Goal: Transaction & Acquisition: Download file/media

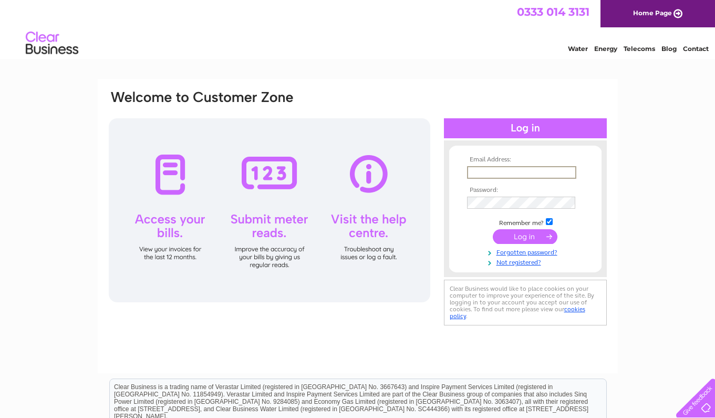
type input "[EMAIL_ADDRESS][DOMAIN_NAME]"
click at [529, 237] on input "submit" at bounding box center [525, 236] width 65 height 15
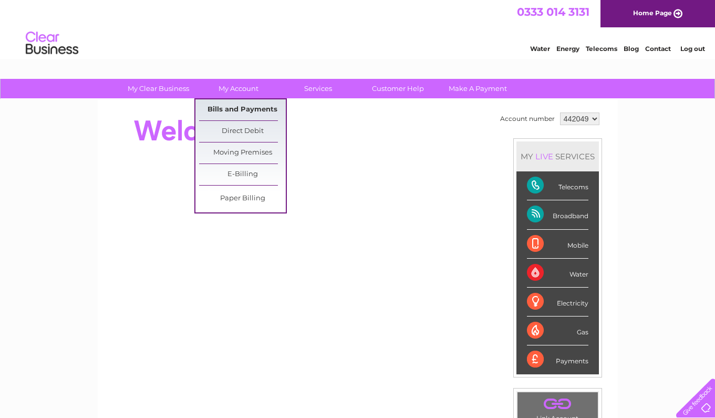
click at [248, 112] on link "Bills and Payments" at bounding box center [242, 109] width 87 height 21
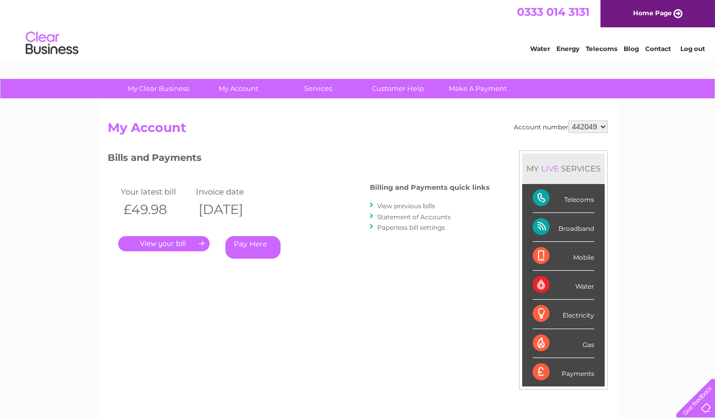
click at [406, 202] on link "View previous bills" at bounding box center [406, 206] width 58 height 8
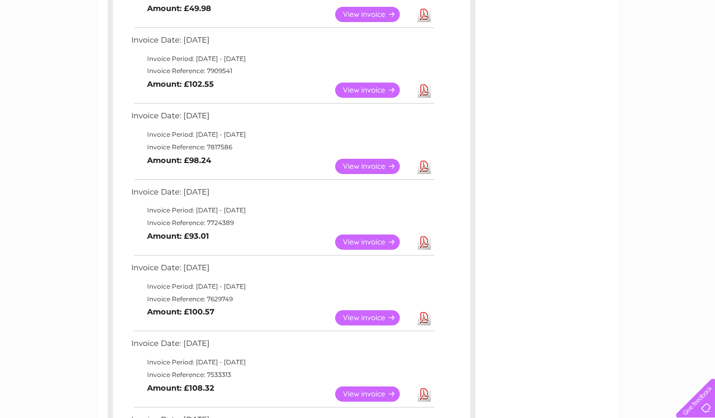
scroll to position [232, 0]
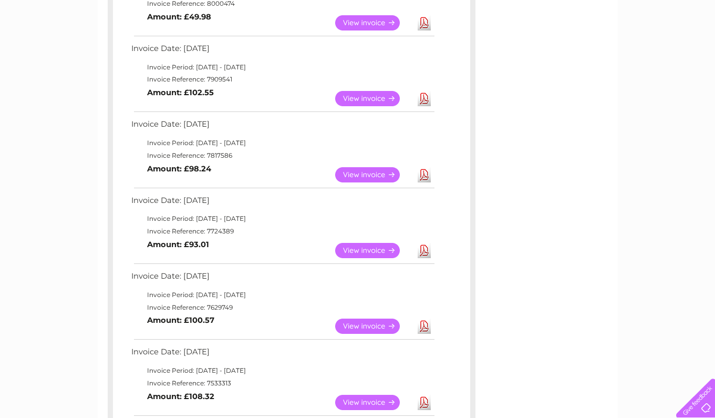
click at [221, 288] on td "Invoice Period: [DATE] - [DATE]" at bounding box center [282, 294] width 307 height 13
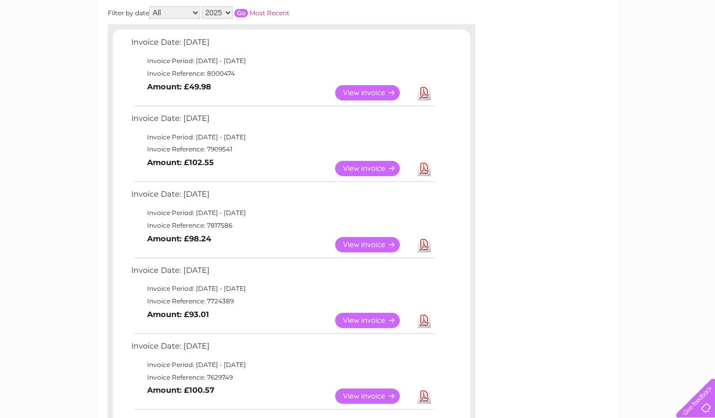
scroll to position [155, 0]
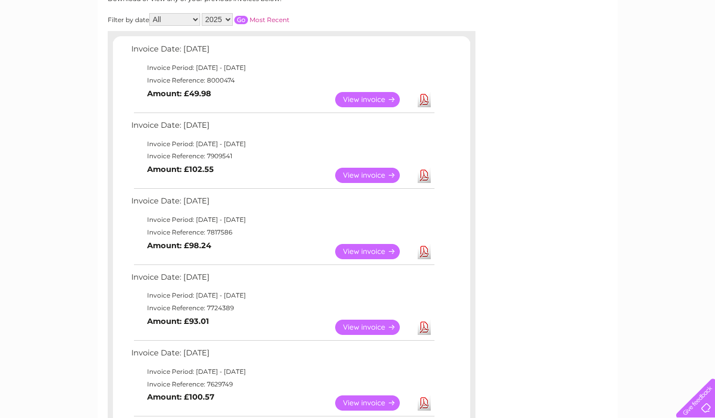
click at [424, 322] on link "Download" at bounding box center [424, 326] width 13 height 15
click at [422, 247] on link "Download" at bounding box center [424, 251] width 13 height 15
click at [425, 171] on link "Download" at bounding box center [424, 175] width 13 height 15
click at [425, 97] on link "Download" at bounding box center [424, 99] width 13 height 15
